Goal: Information Seeking & Learning: Learn about a topic

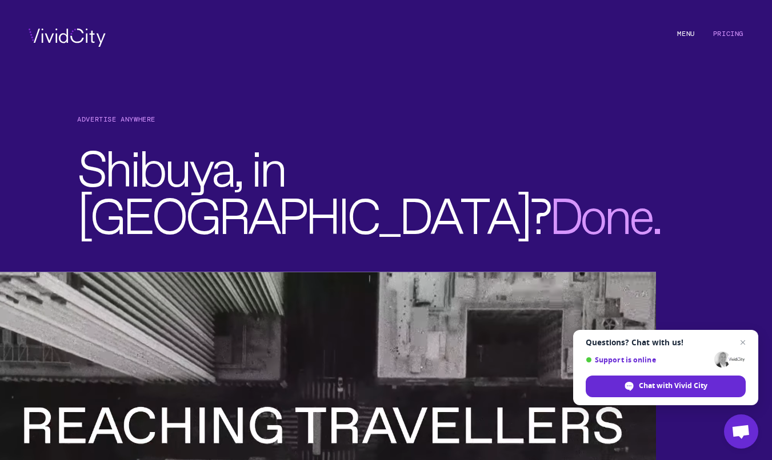
click at [688, 34] on li "M e n u" at bounding box center [685, 38] width 17 height 18
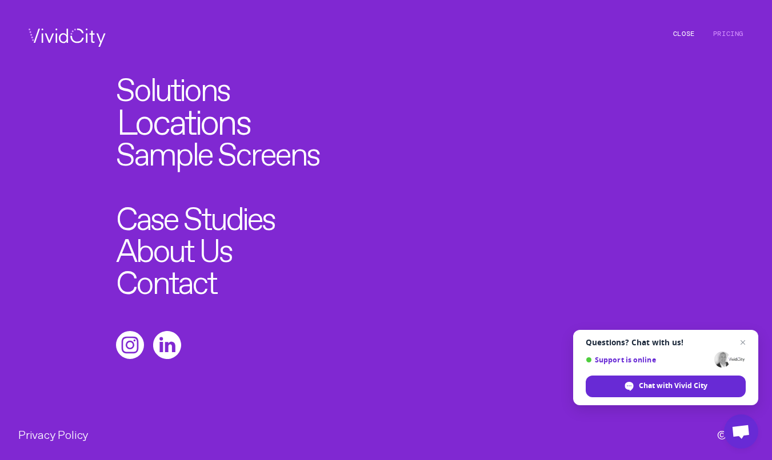
click at [167, 111] on link "Locations" at bounding box center [183, 116] width 133 height 35
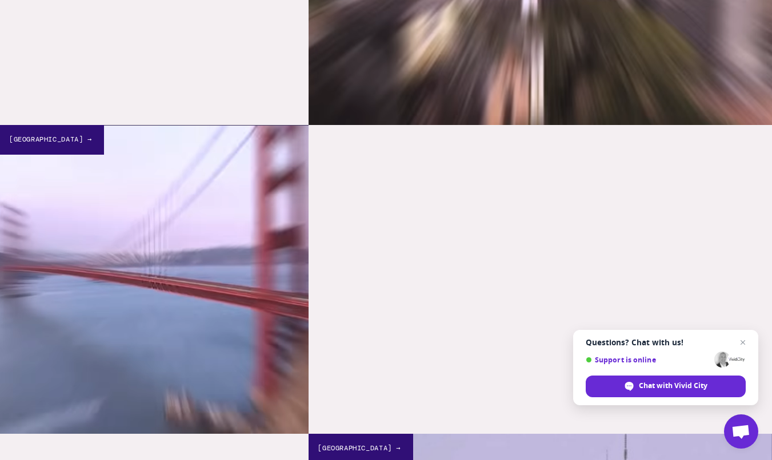
scroll to position [2164, 0]
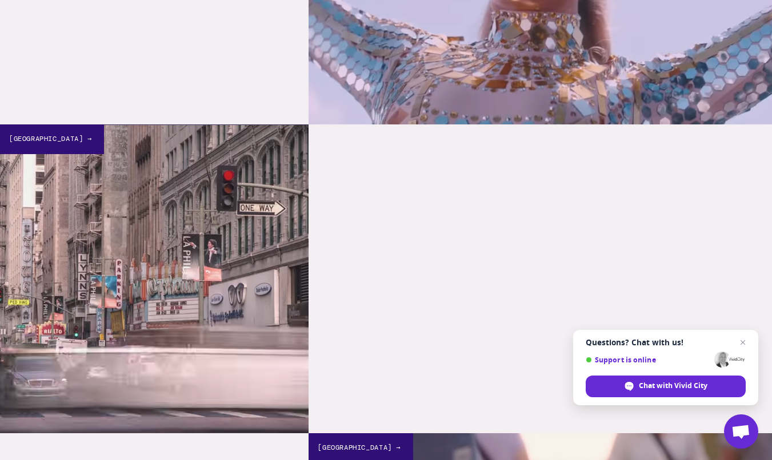
click at [45, 149] on div "[GEOGRAPHIC_DATA] →" at bounding box center [52, 139] width 104 height 29
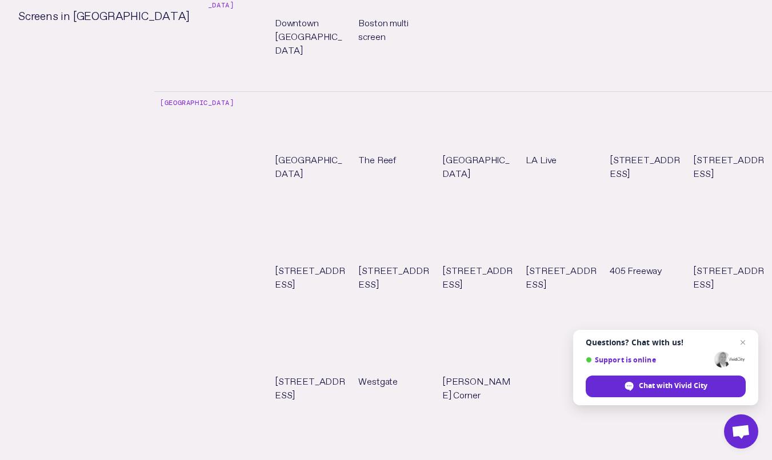
scroll to position [1194, 0]
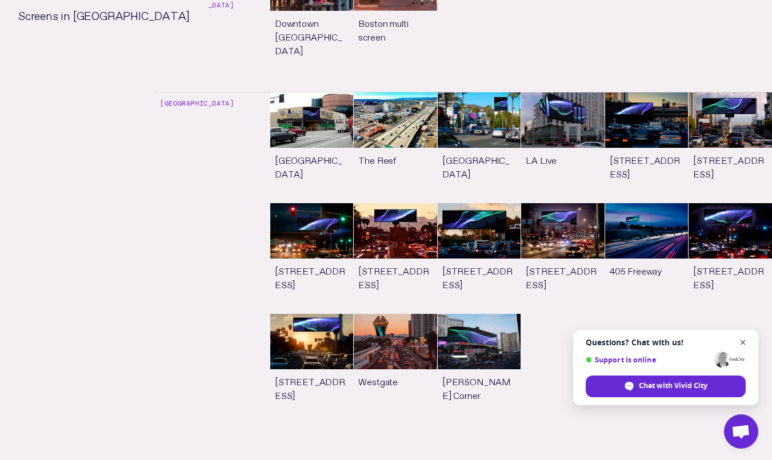
click at [745, 342] on span "Close chat" at bounding box center [743, 343] width 14 height 14
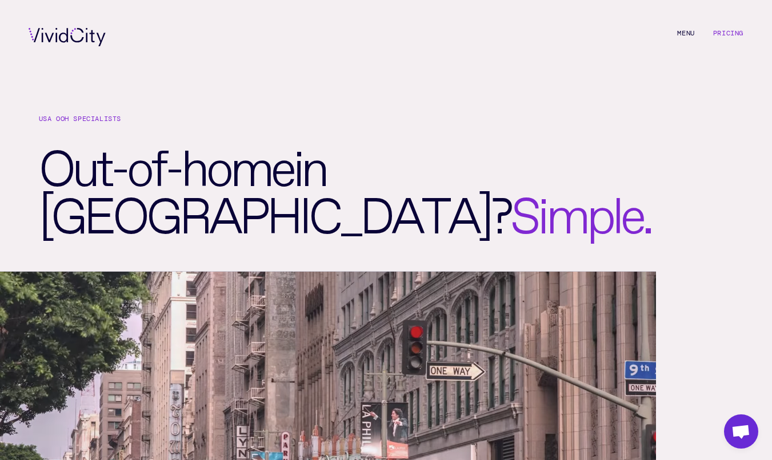
scroll to position [0, 0]
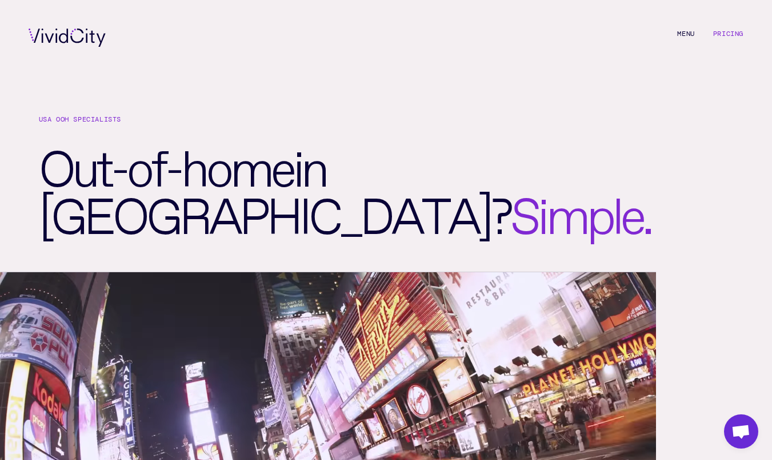
click at [688, 31] on li "M e n u C l o s e" at bounding box center [685, 38] width 17 height 18
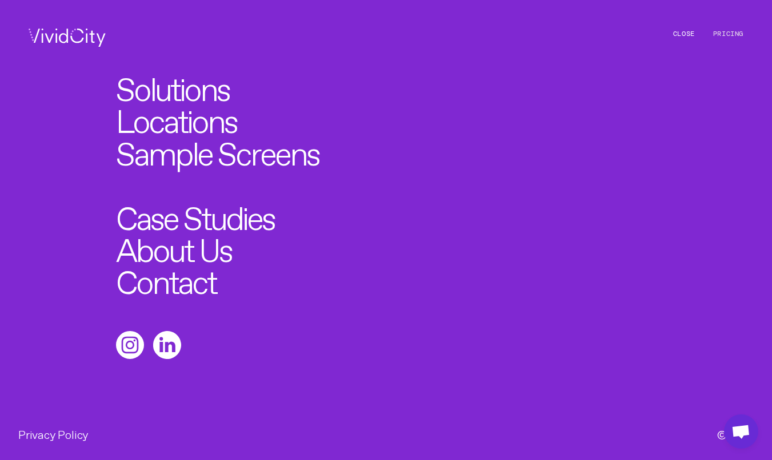
click at [723, 31] on link "Pricing" at bounding box center [728, 33] width 30 height 9
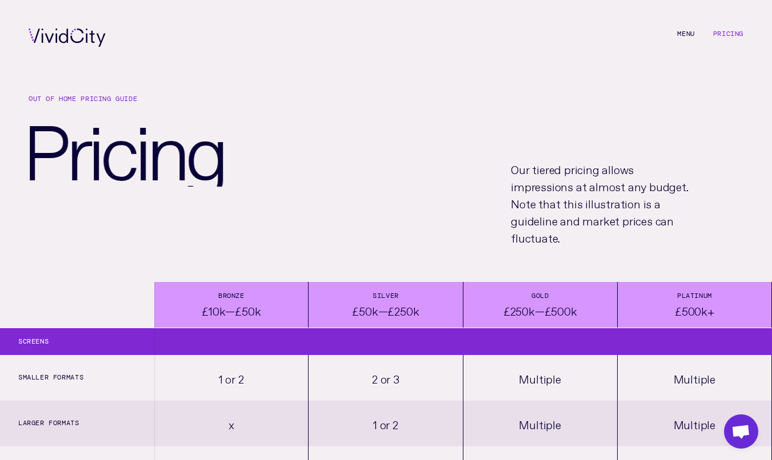
click at [687, 29] on li "M e n u C l o s e" at bounding box center [685, 38] width 17 height 18
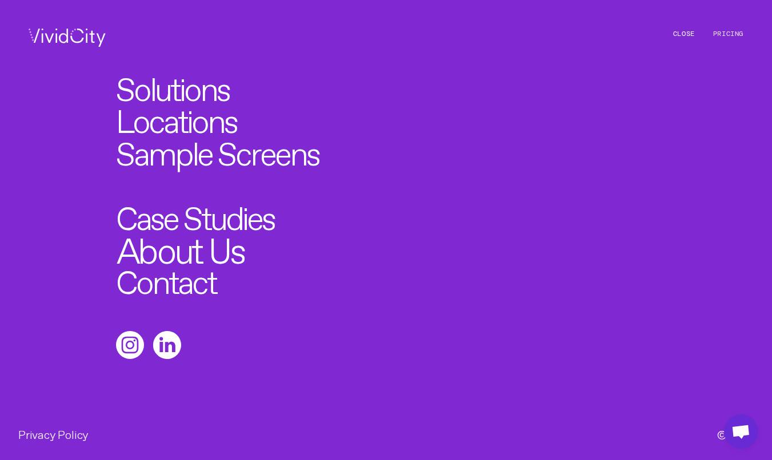
click at [188, 254] on link "About Us" at bounding box center [180, 246] width 127 height 35
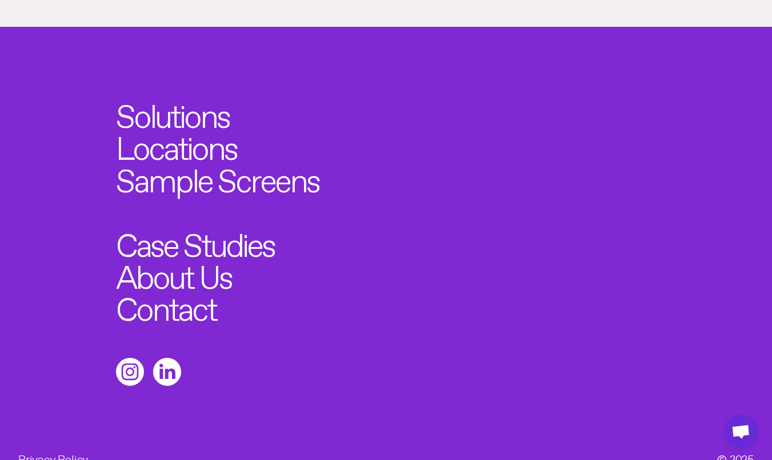
scroll to position [694, 0]
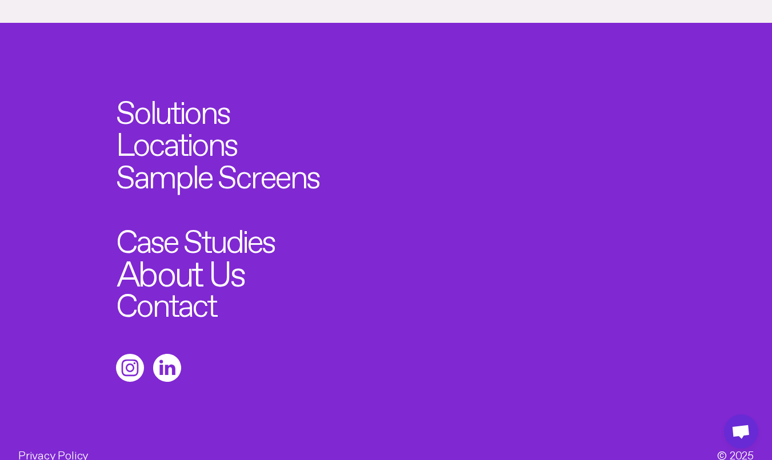
click at [175, 256] on link "About Us" at bounding box center [180, 268] width 127 height 35
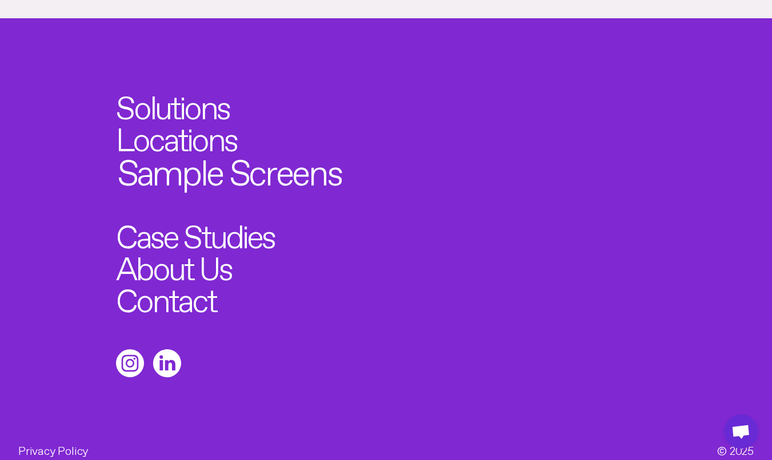
scroll to position [699, 0]
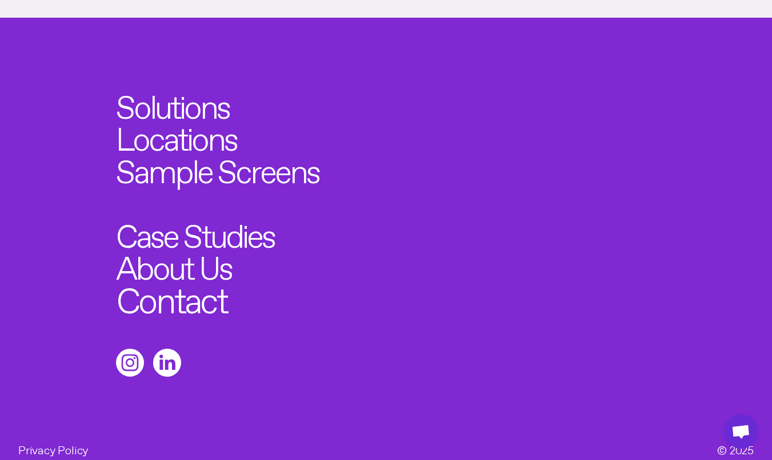
click at [190, 282] on link "Contact" at bounding box center [172, 296] width 110 height 35
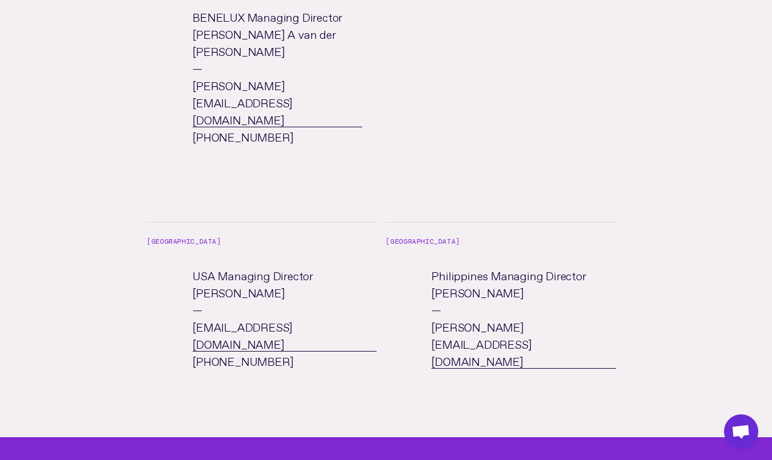
scroll to position [769, 0]
